Goal: Navigation & Orientation: Go to known website

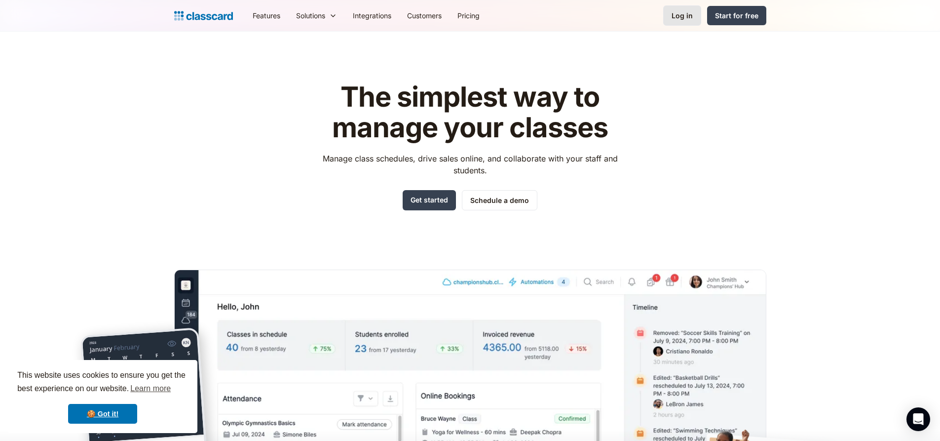
click at [690, 25] on link "Log in" at bounding box center [682, 15] width 38 height 20
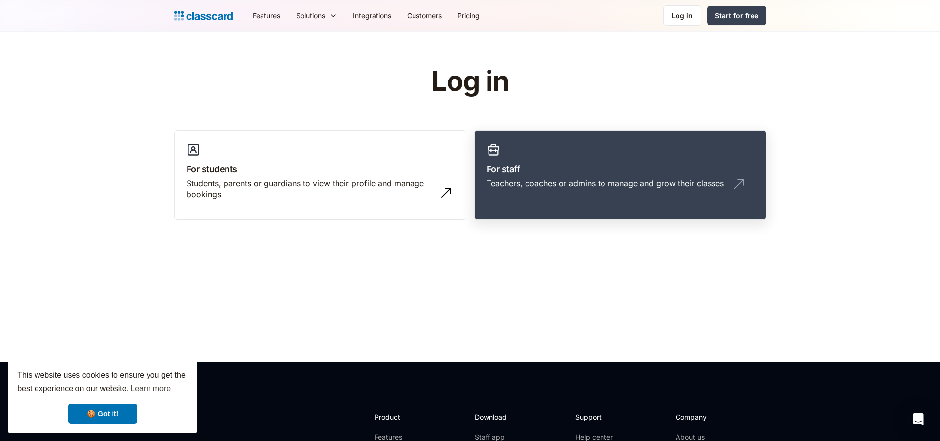
click at [536, 157] on link "For staff Teachers, coaches or admins to manage and grow their classes" at bounding box center [620, 175] width 292 height 90
